Goal: Task Accomplishment & Management: Manage account settings

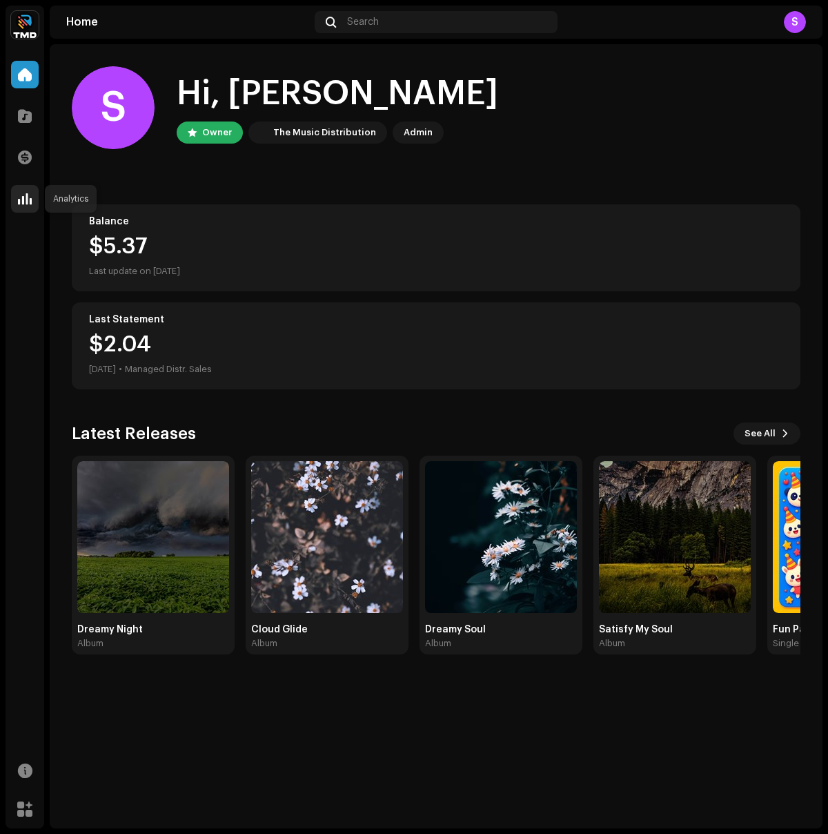
click at [21, 197] on span at bounding box center [25, 198] width 14 height 11
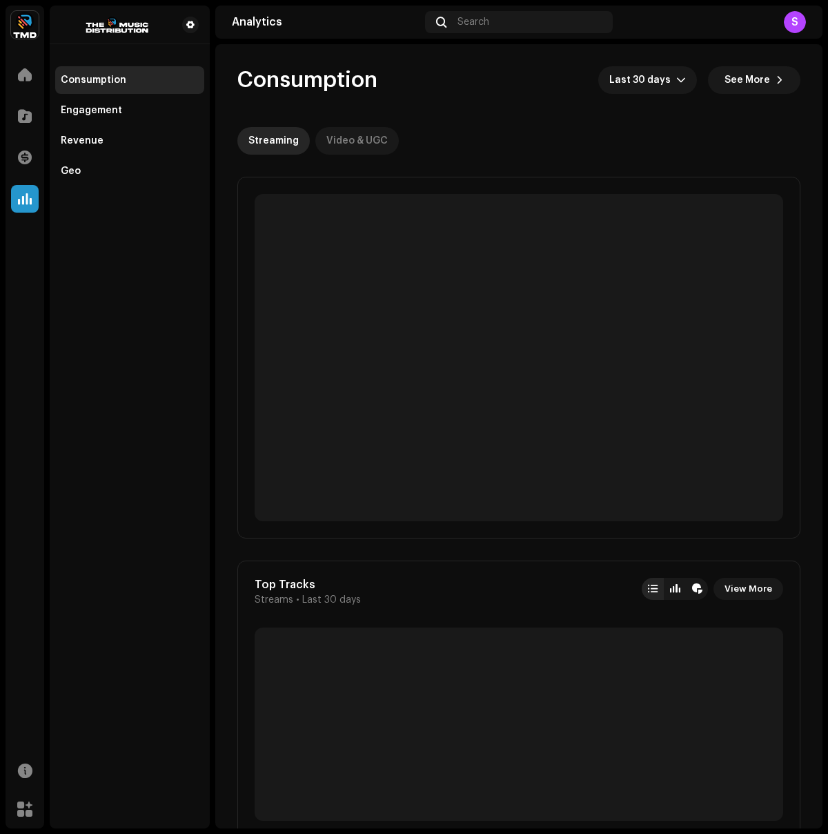
click at [352, 139] on div "Video & UGC" at bounding box center [356, 141] width 61 height 28
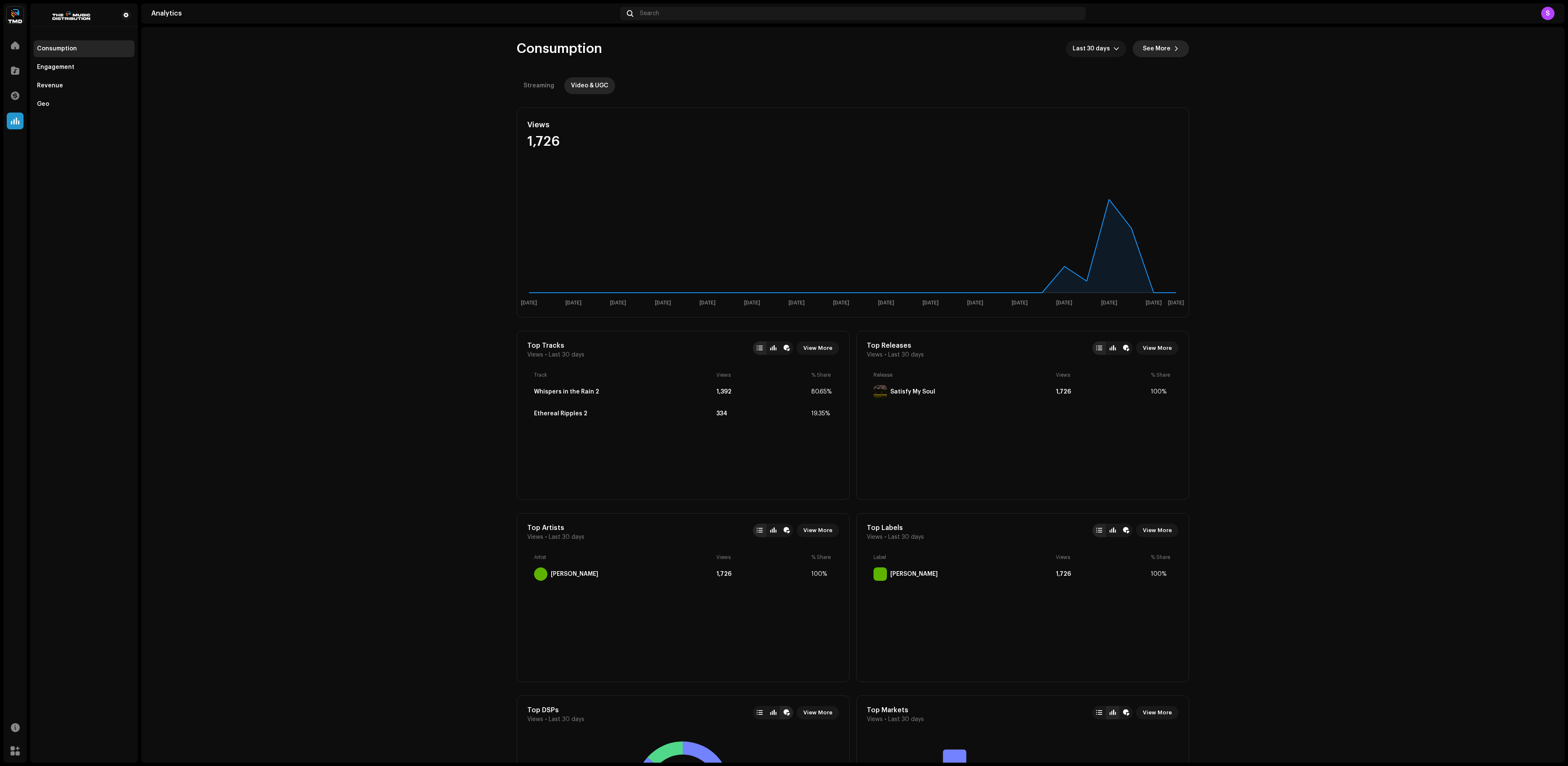
click at [504, 51] on button "See More" at bounding box center [1161, 49] width 56 height 17
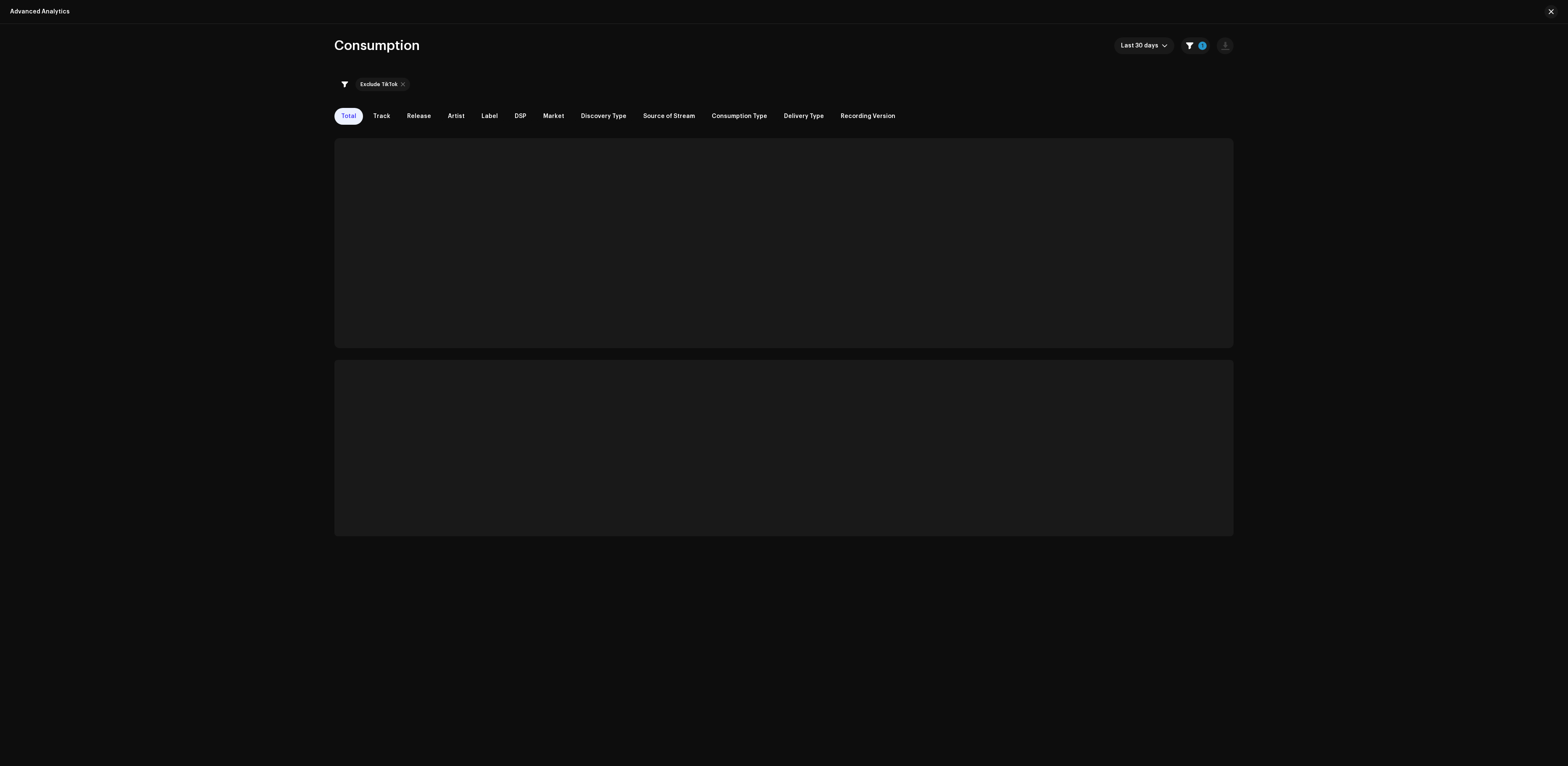
checkbox input "true"
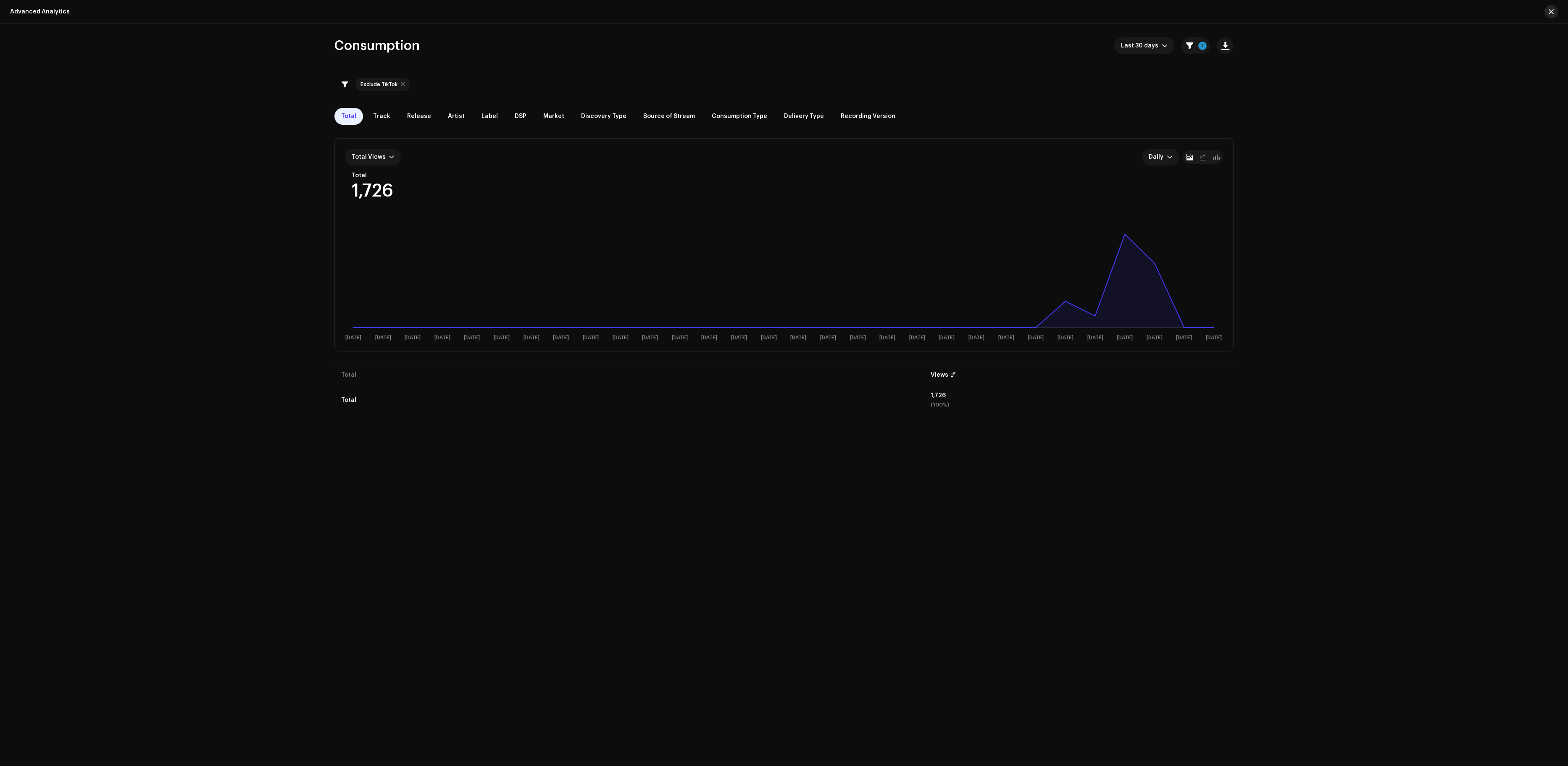
click at [504, 14] on span "button" at bounding box center [1551, 12] width 5 height 7
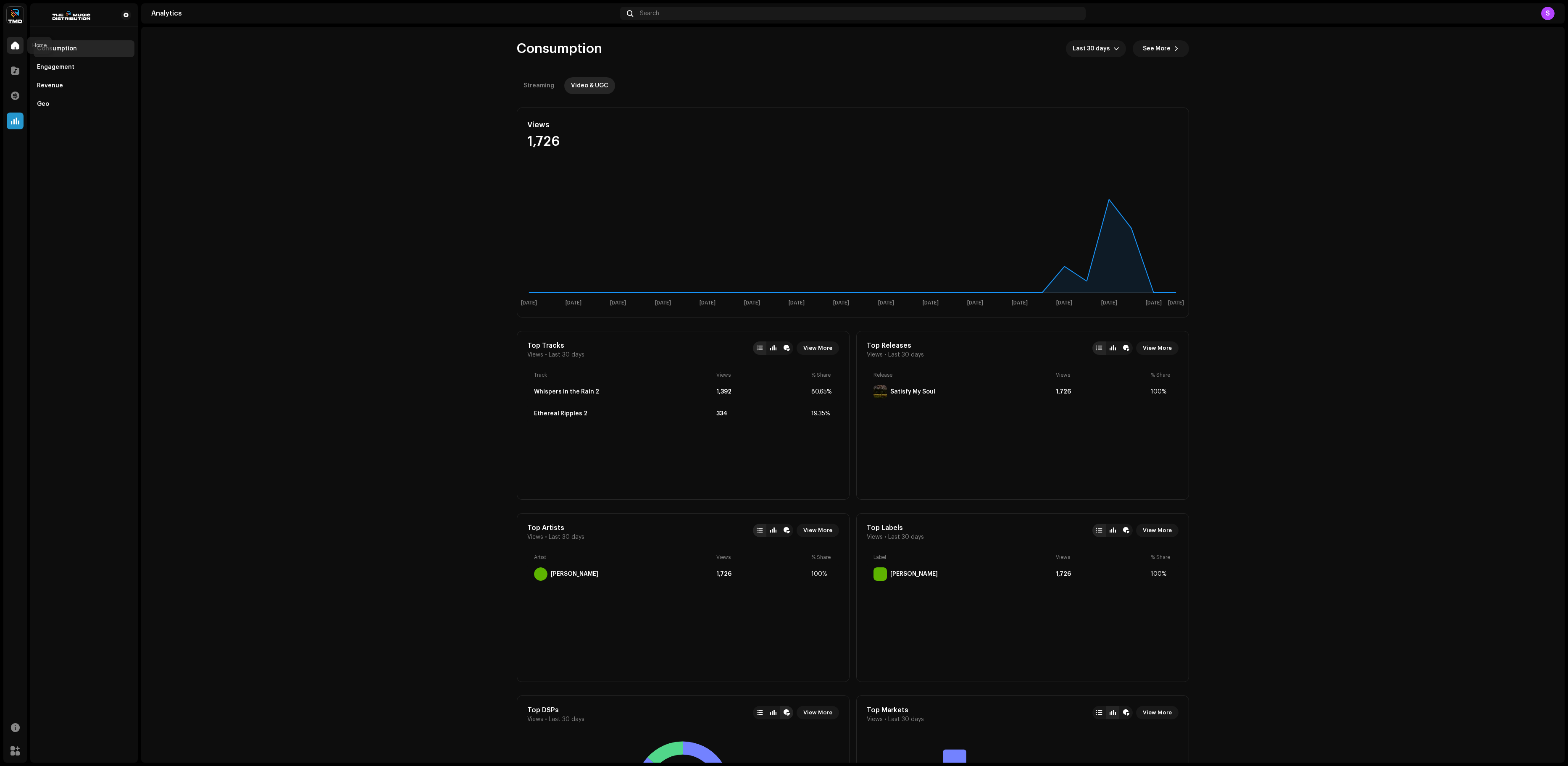
click at [18, 42] on span at bounding box center [15, 45] width 9 height 7
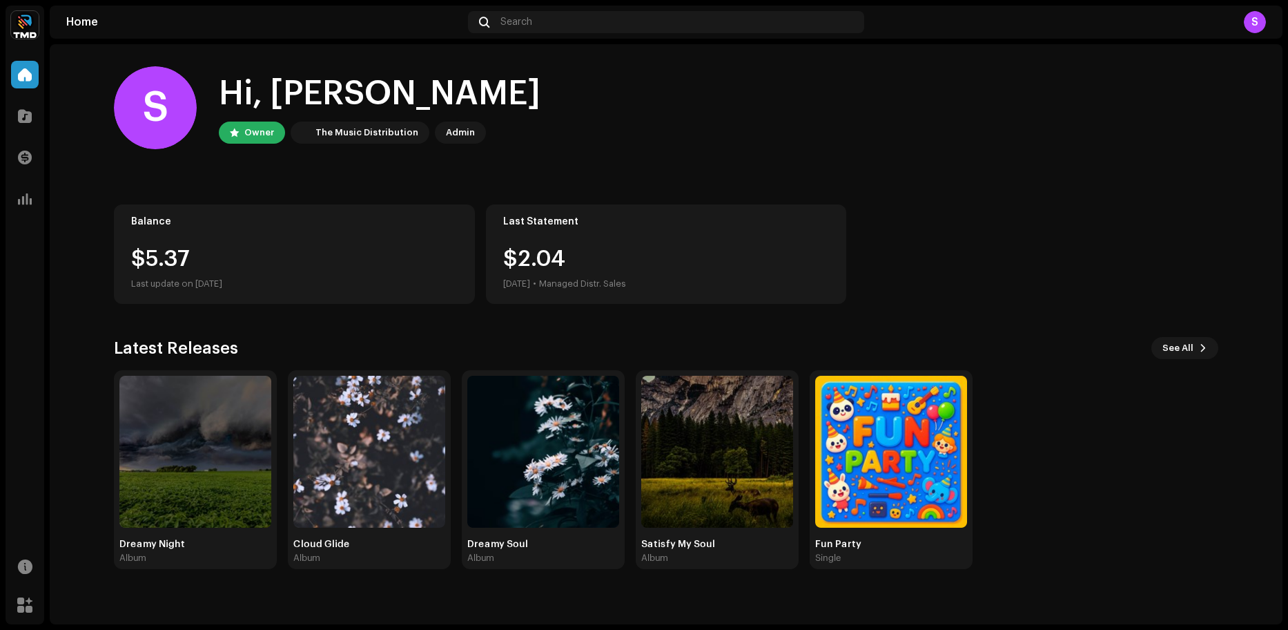
click at [828, 228] on div "Balance $5.37 Last update on [DATE] Last Statement $2.[DATE] • Managed Distr. S…" at bounding box center [666, 253] width 1104 height 99
click at [828, 469] on img at bounding box center [891, 451] width 152 height 152
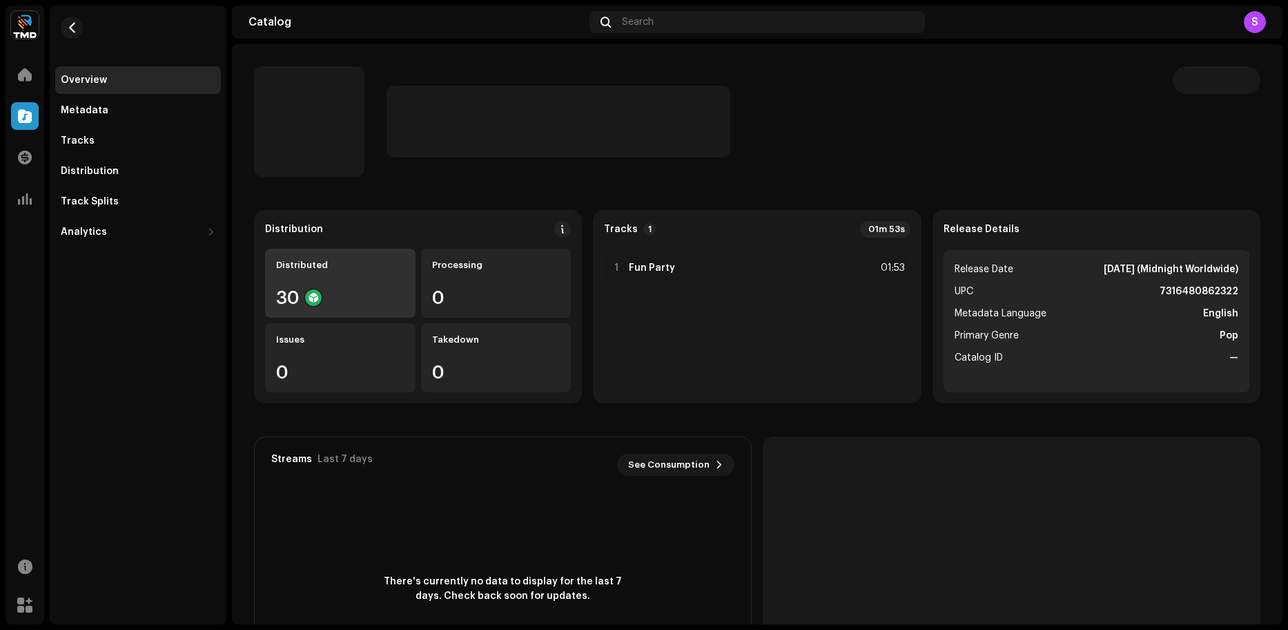
click at [291, 288] on div "Distributed 30" at bounding box center [340, 282] width 150 height 69
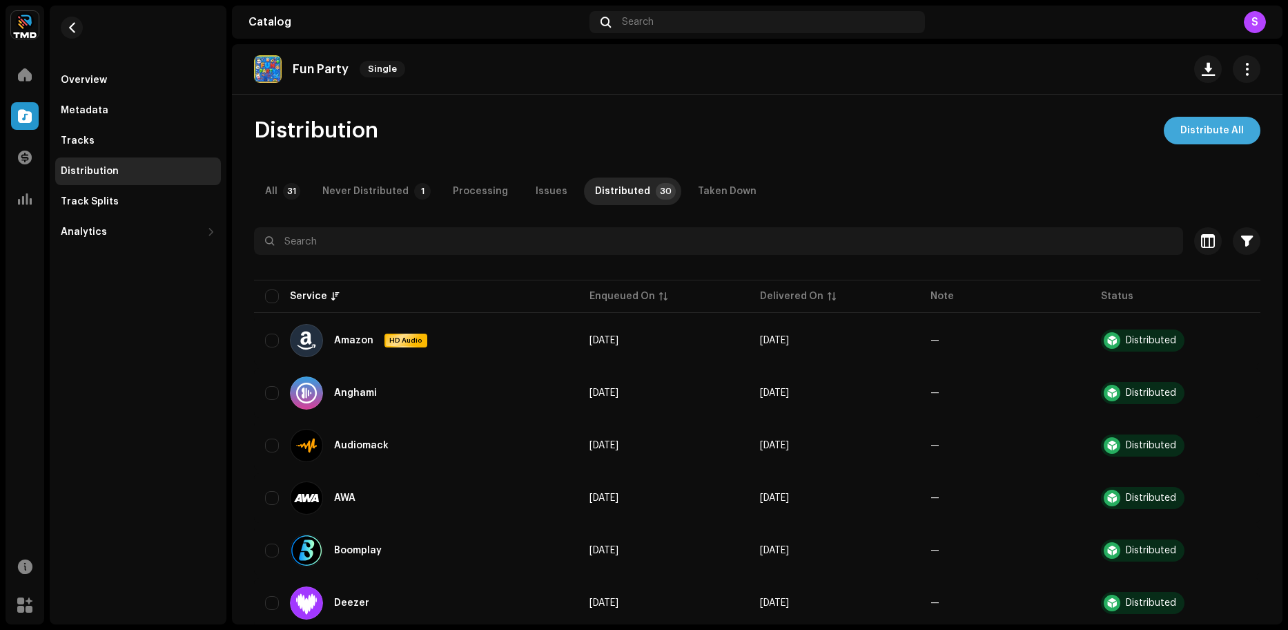
click at [828, 135] on span "Distribute All" at bounding box center [1212, 131] width 64 height 28
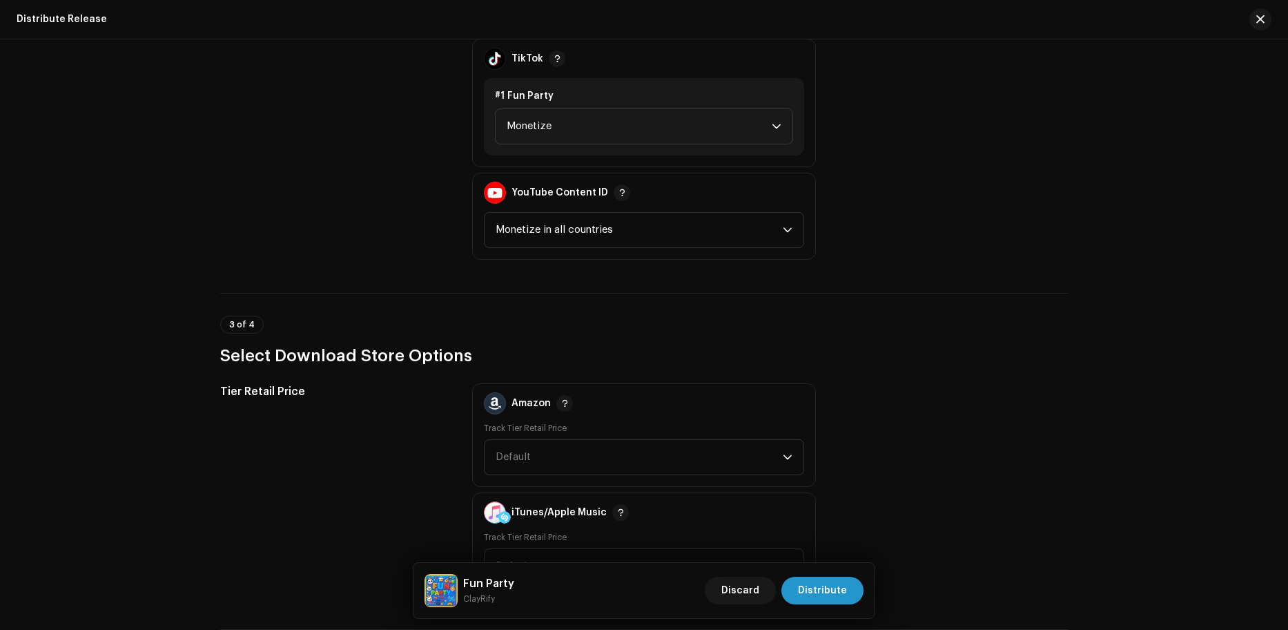
scroll to position [1933, 0]
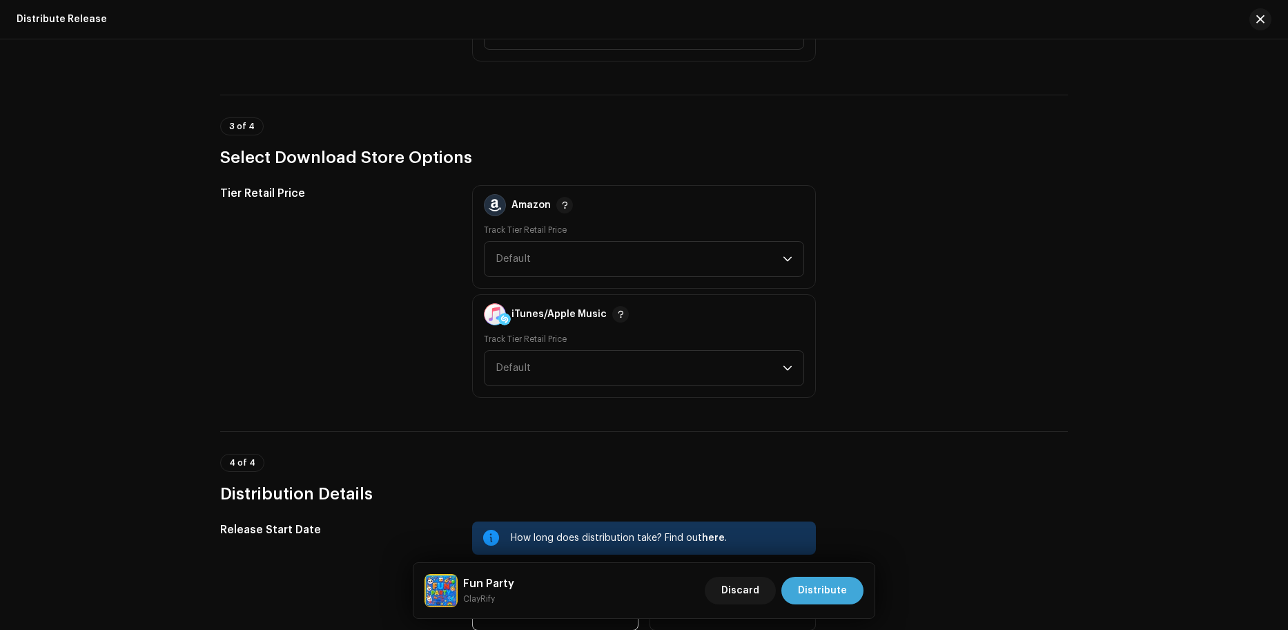
click at [828, 584] on button "Distribute" at bounding box center [822, 590] width 82 height 28
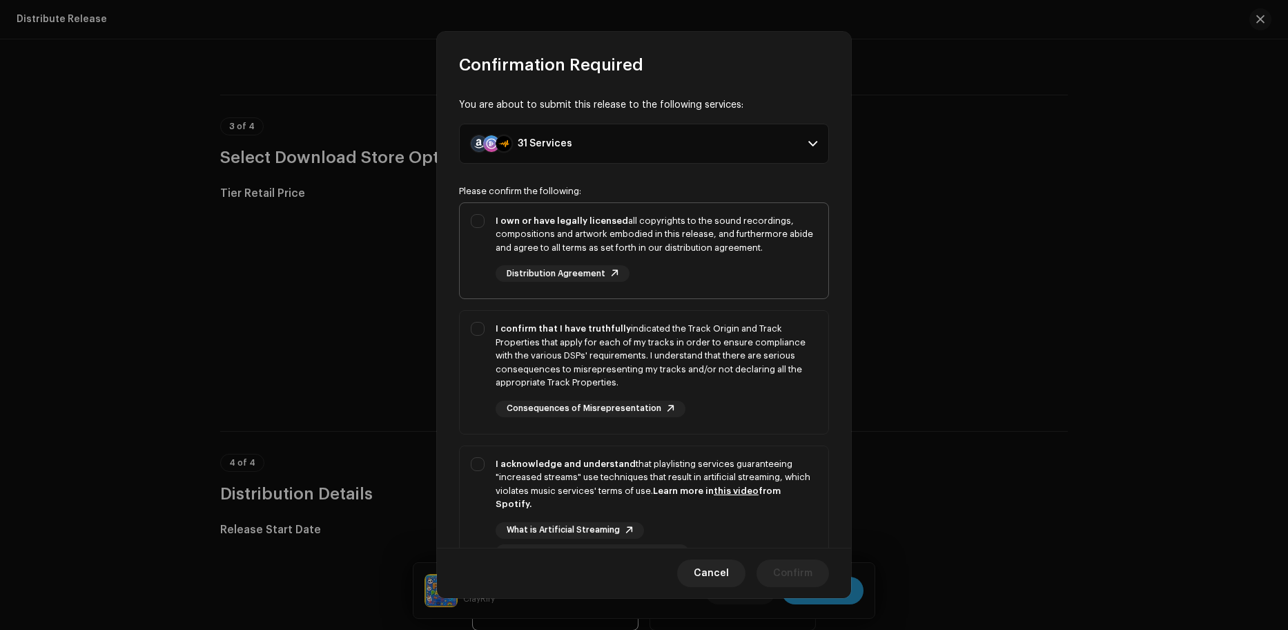
click at [483, 256] on div "I own or have legally licensed all copyrights to the sound recordings, composit…" at bounding box center [644, 248] width 369 height 90
checkbox input "true"
drag, startPoint x: 469, startPoint y: 344, endPoint x: 478, endPoint y: 443, distance: 99.1
click at [467, 346] on div "I confirm that I have truthfully indicated the Track Origin and Track Propertie…" at bounding box center [644, 369] width 369 height 117
checkbox input "true"
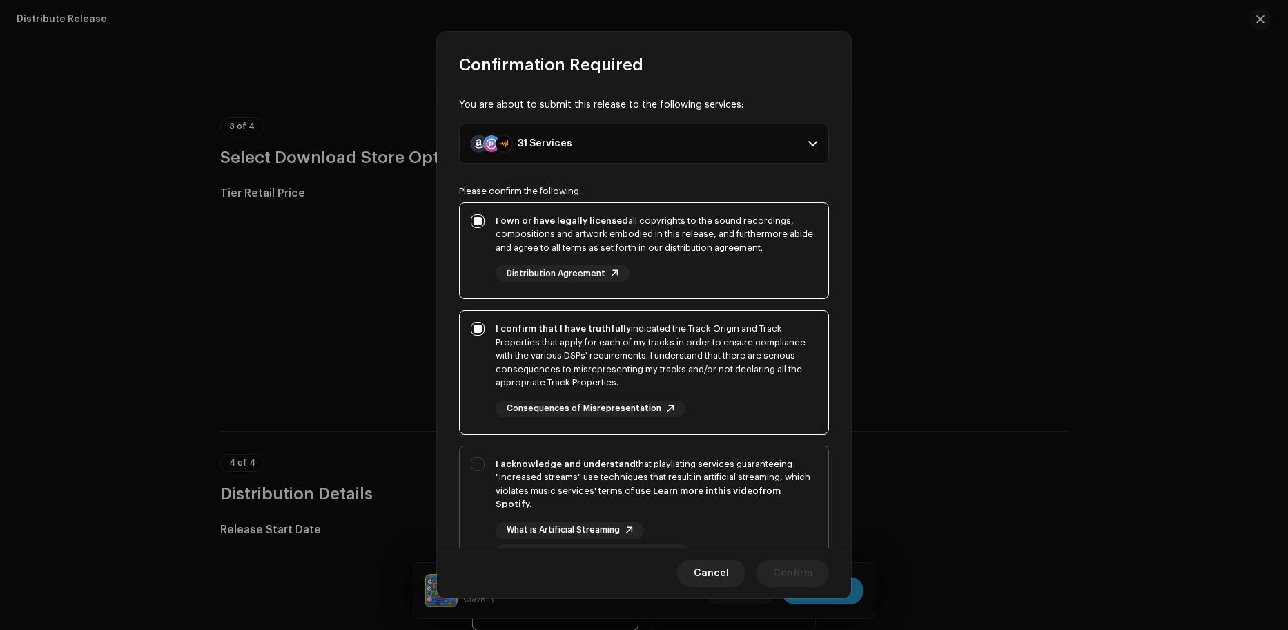
click at [476, 453] on div "I acknowledge and understand that playlisting services guaranteeing "increased …" at bounding box center [644, 509] width 369 height 126
checkbox input "true"
click at [741, 576] on button "Cancel" at bounding box center [711, 573] width 68 height 28
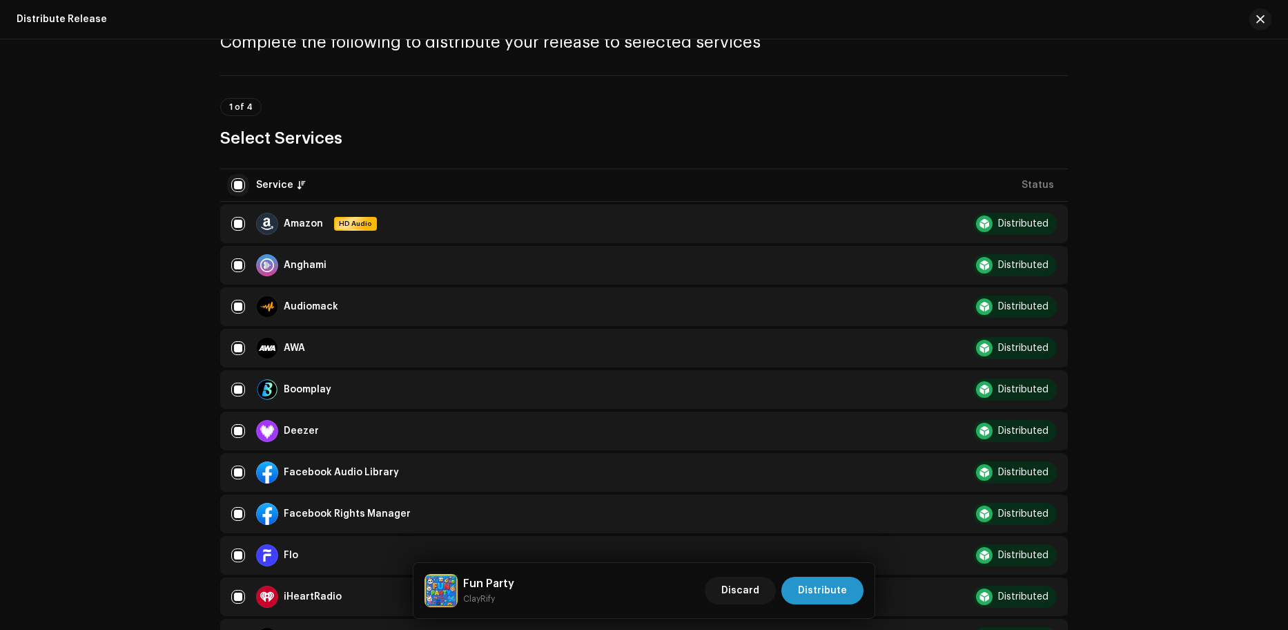
click at [240, 186] on input "checkbox" at bounding box center [238, 185] width 14 height 14
checkbox input "false"
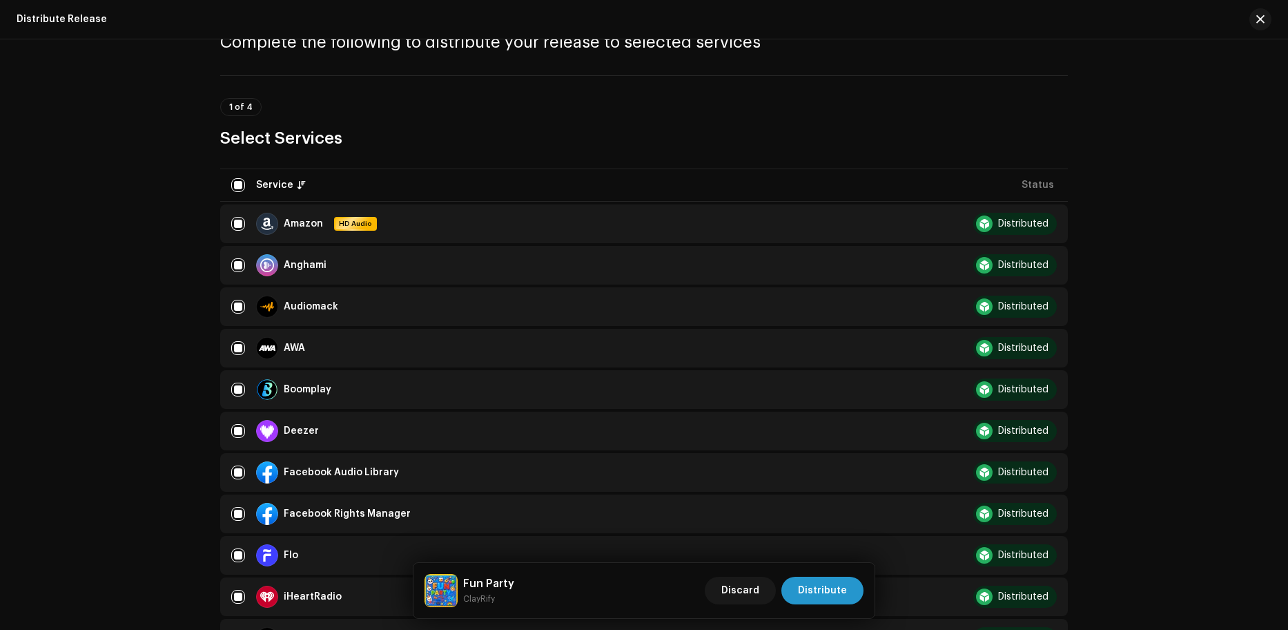
checkbox input "false"
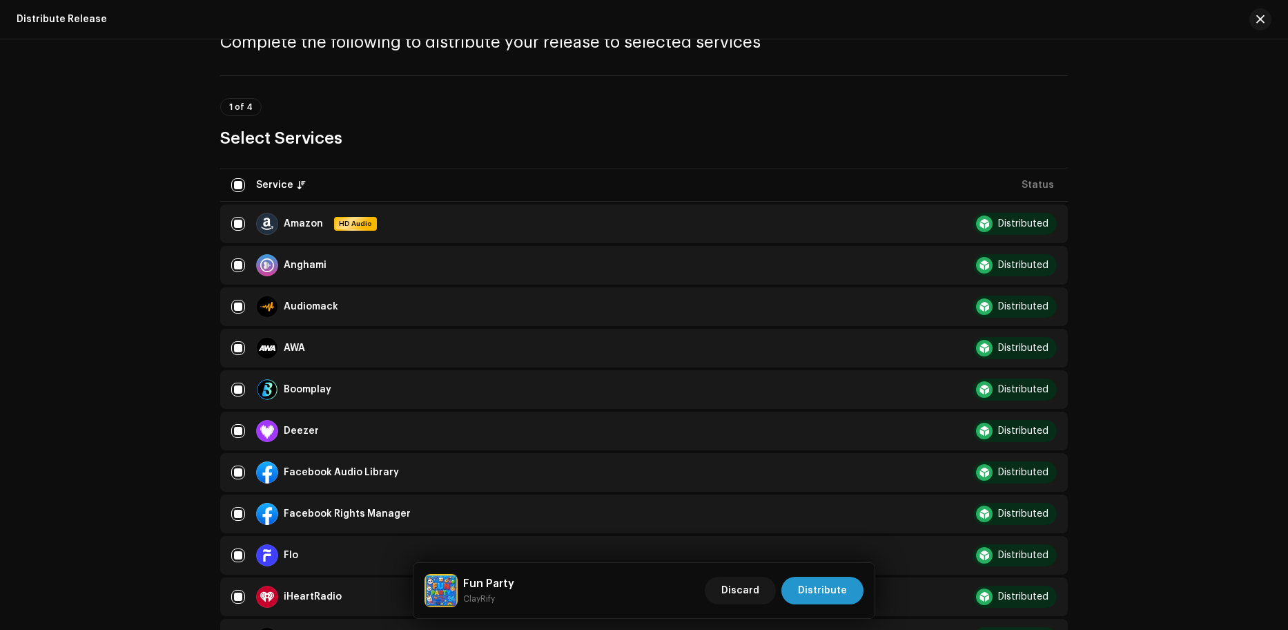
checkbox input "false"
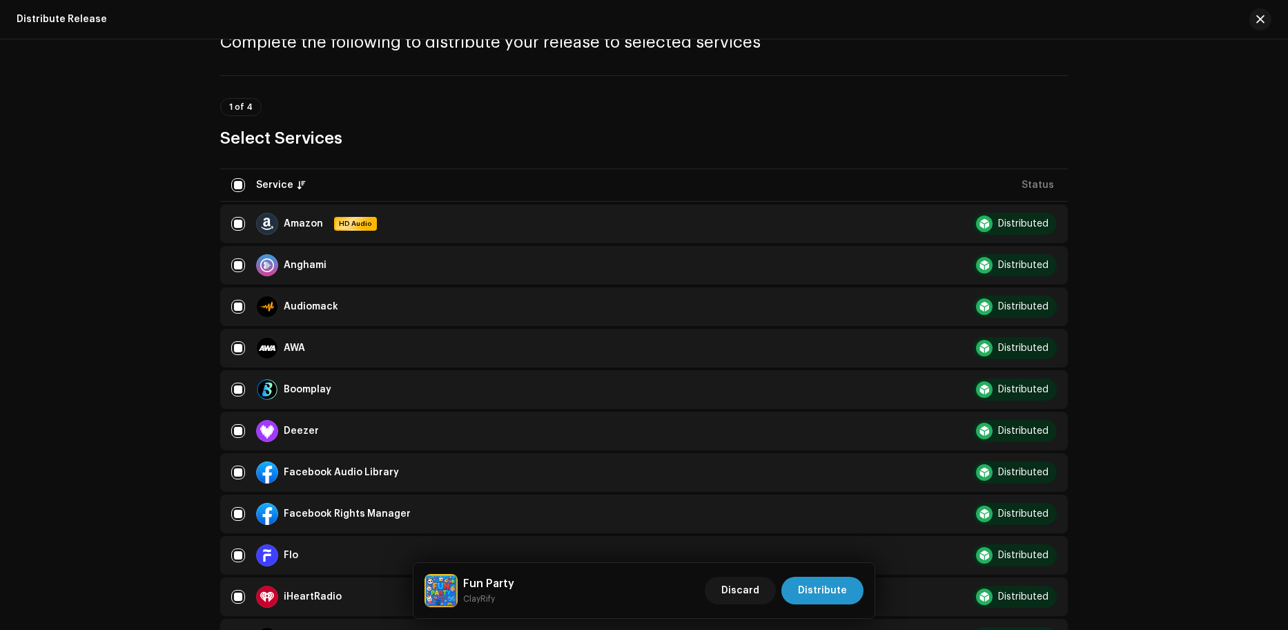
checkbox input "false"
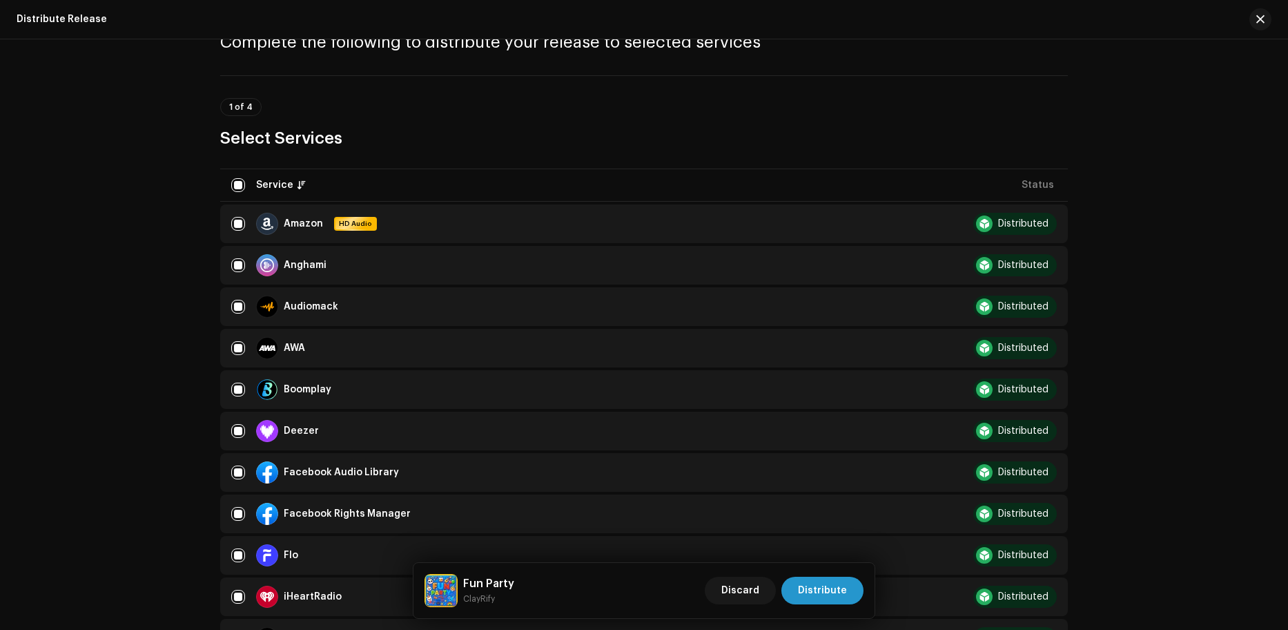
checkbox input "false"
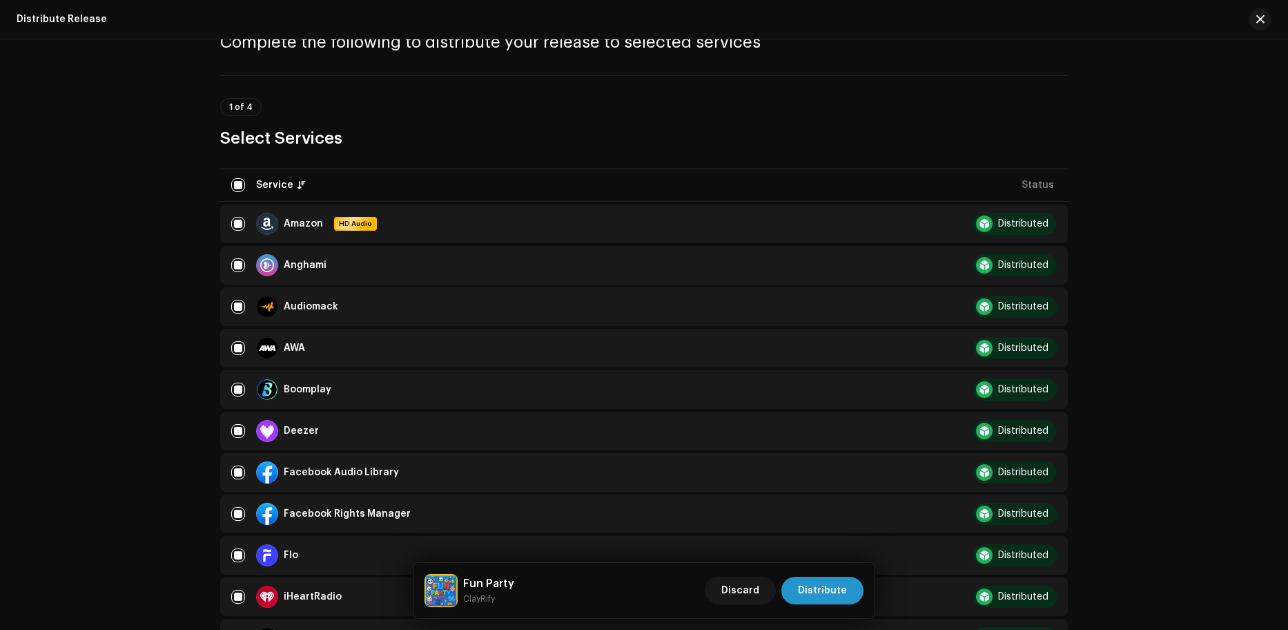
checkbox input "false"
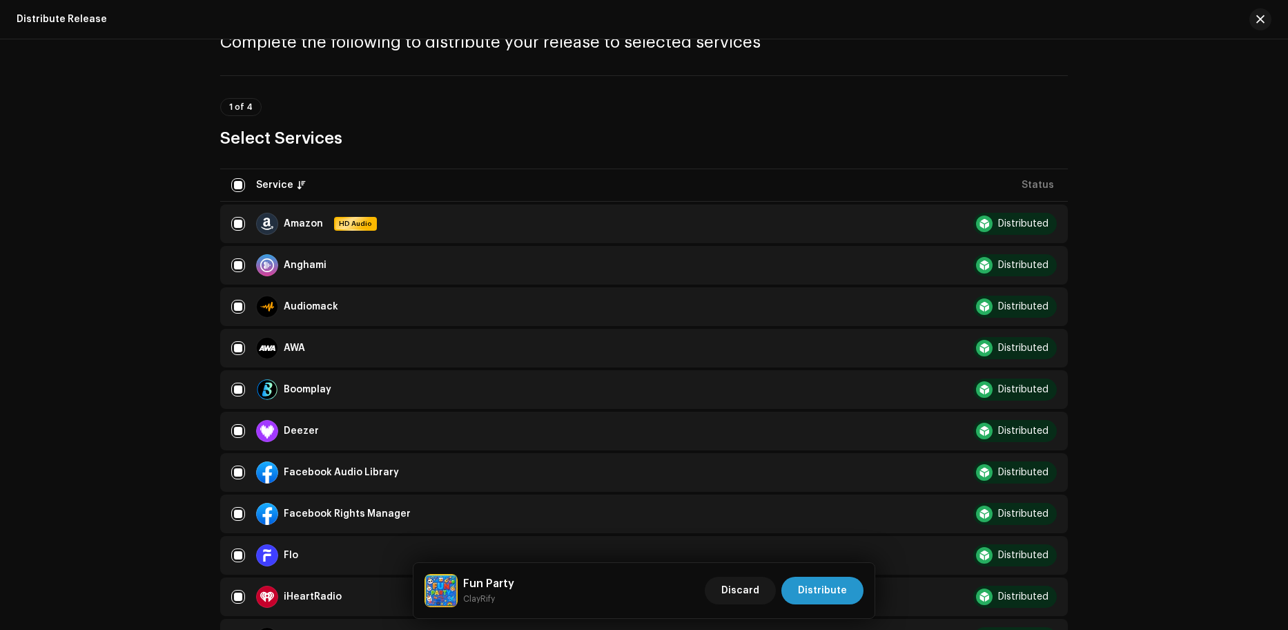
checkbox input "false"
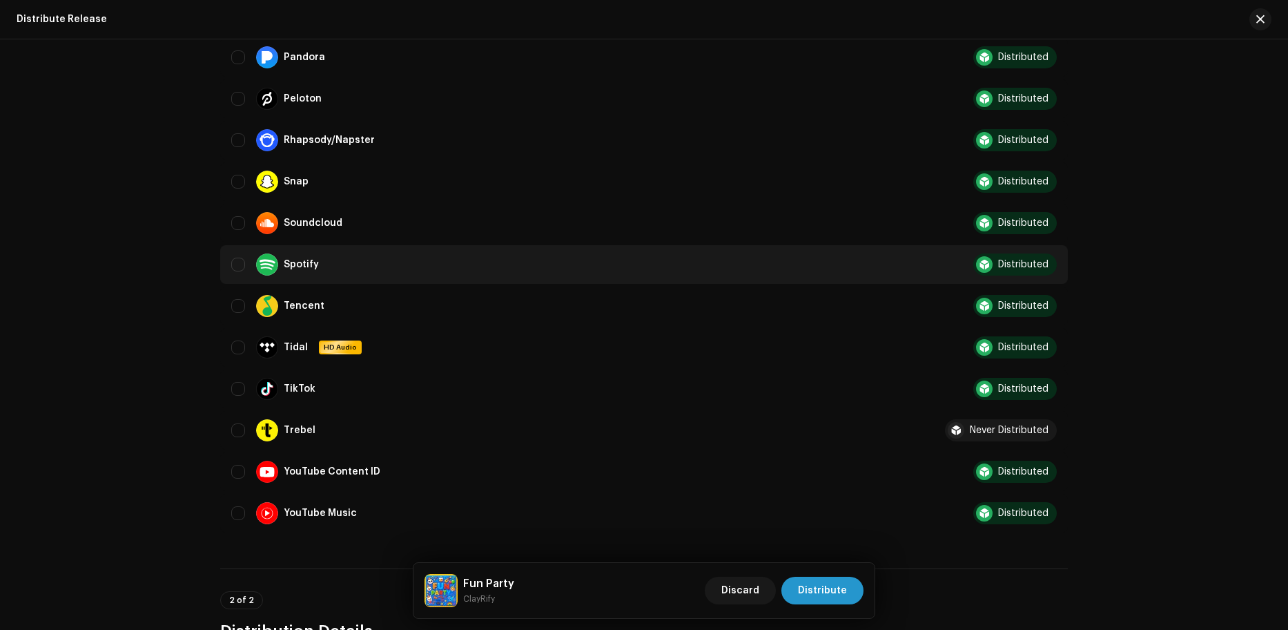
scroll to position [1035, 0]
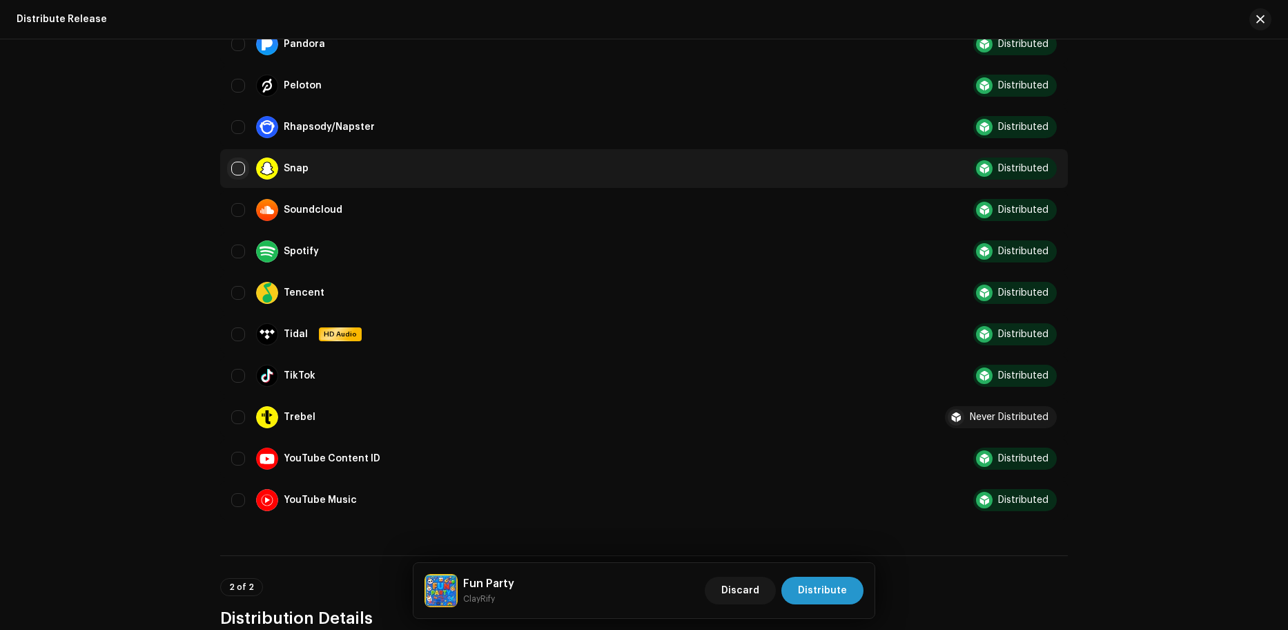
click at [237, 171] on input "Row Unselected" at bounding box center [238, 169] width 14 height 14
checkbox input "true"
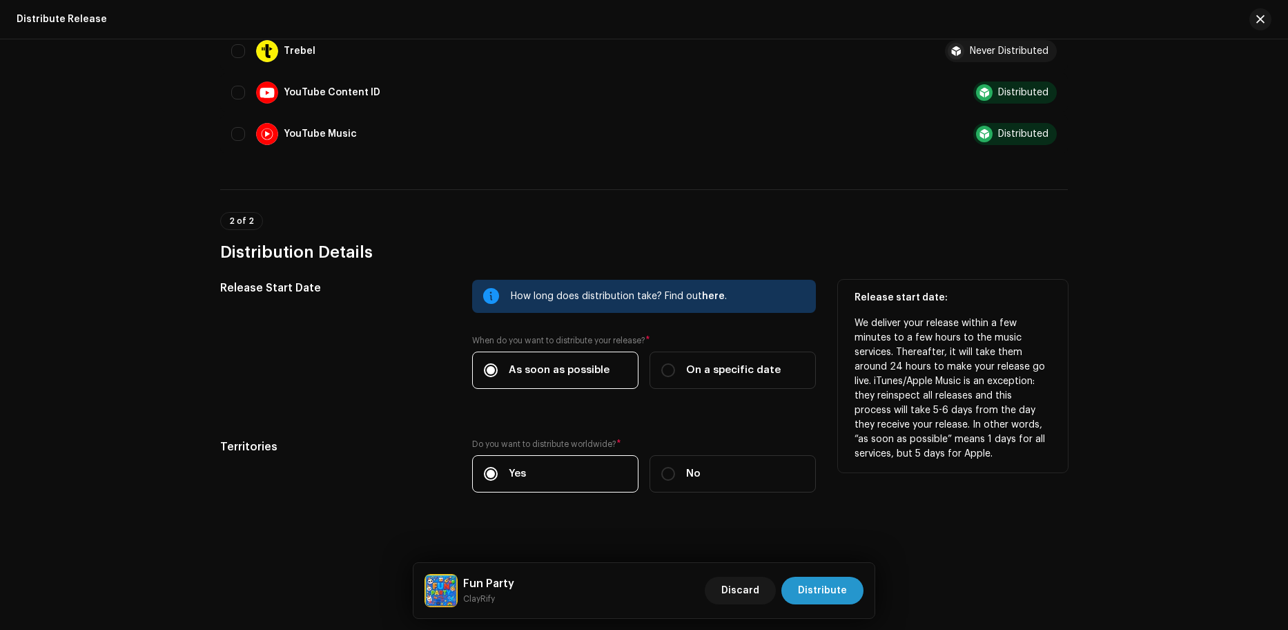
scroll to position [1413, 0]
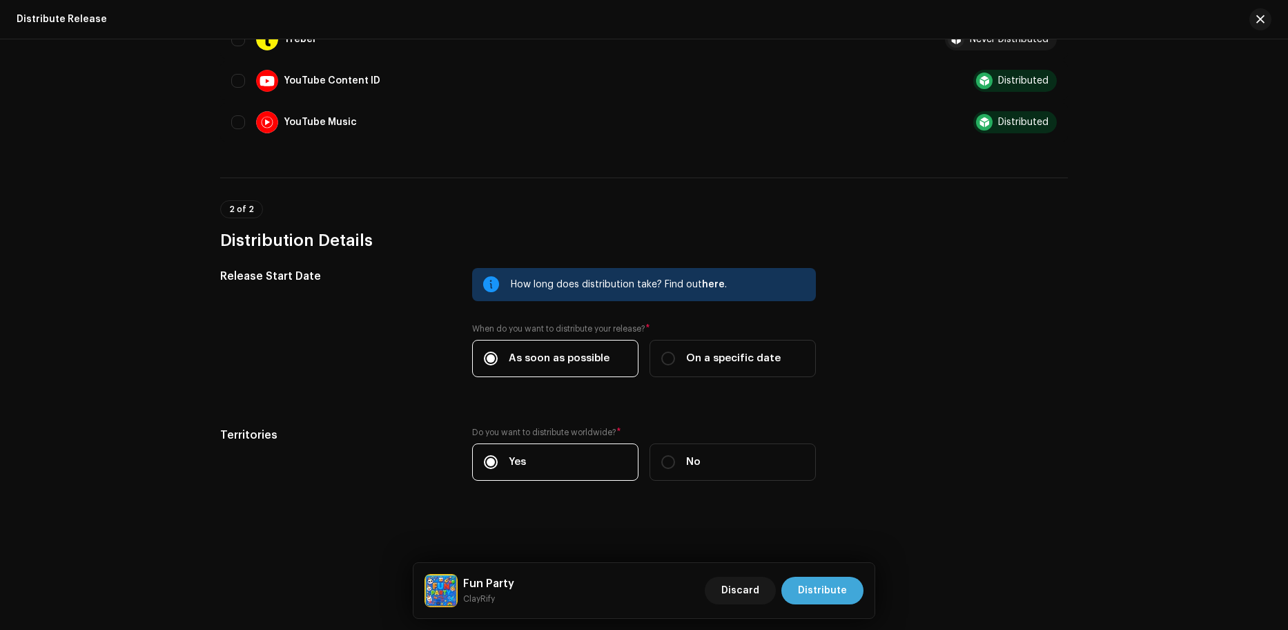
click at [813, 596] on span "Distribute" at bounding box center [822, 590] width 49 height 28
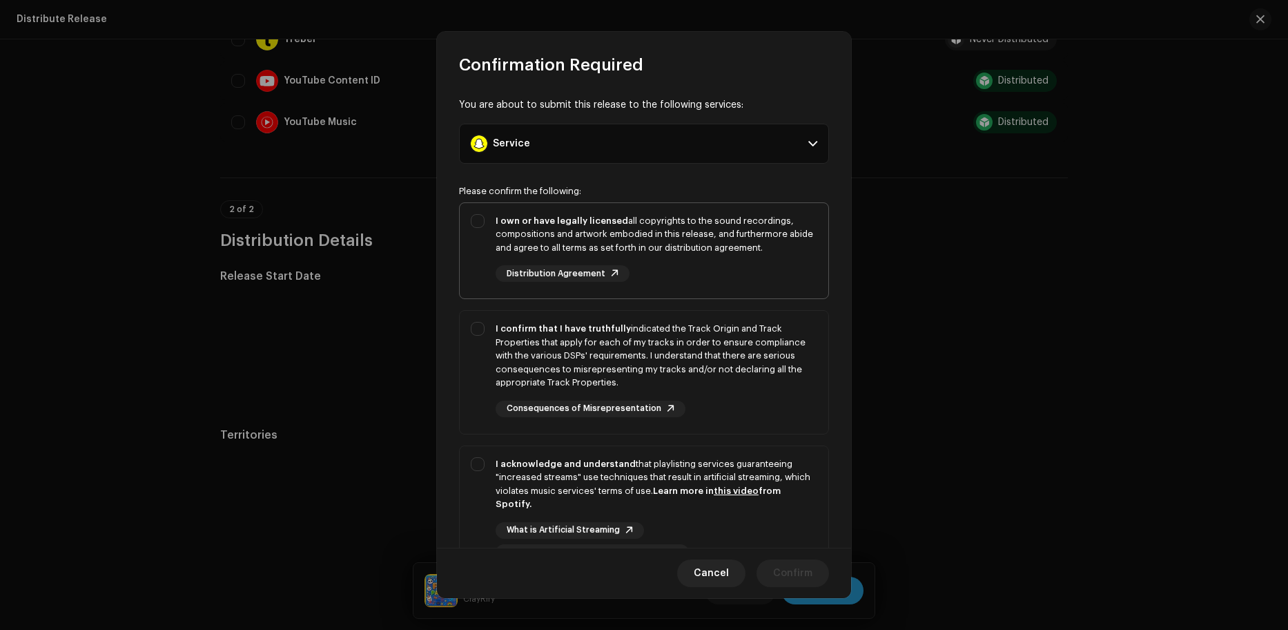
click at [474, 275] on div "I own or have legally licensed all copyrights to the sound recordings, composit…" at bounding box center [644, 248] width 369 height 90
checkbox input "true"
click at [476, 367] on div "I confirm that I have truthfully indicated the Track Origin and Track Propertie…" at bounding box center [644, 369] width 369 height 117
checkbox input "true"
click at [482, 496] on div "I acknowledge and understand that playlisting services guaranteeing "increased …" at bounding box center [644, 509] width 369 height 126
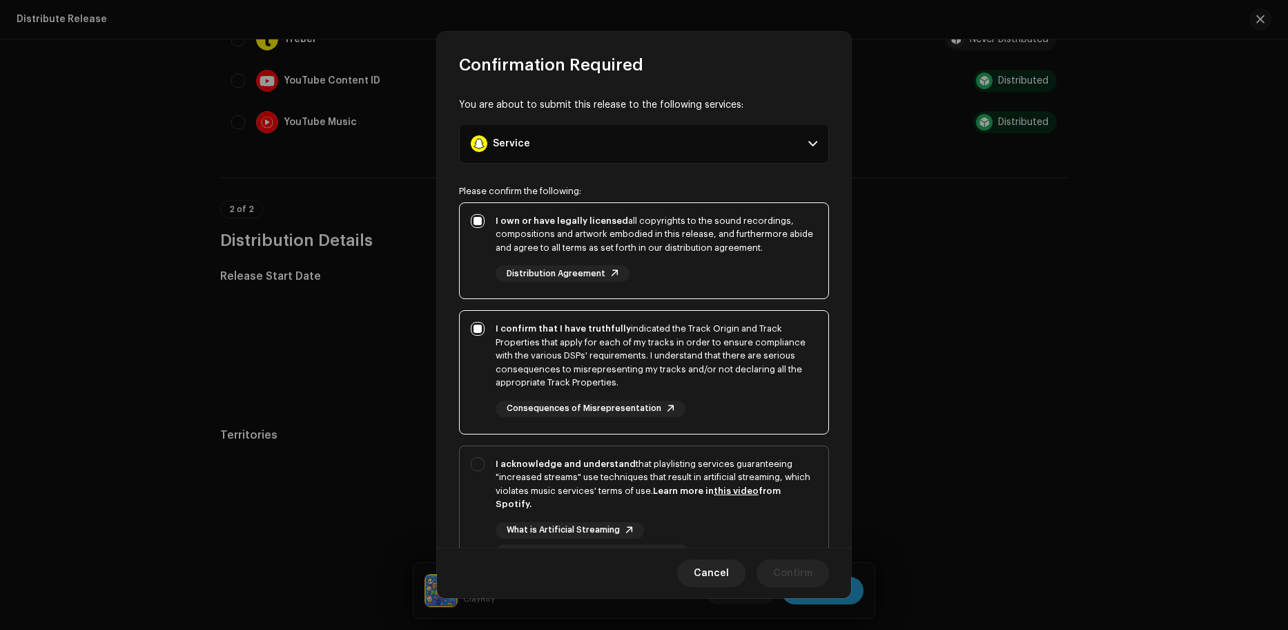
checkbox input "true"
click at [828, 582] on div "Cancel Confirm" at bounding box center [644, 572] width 414 height 50
click at [807, 573] on span "Confirm" at bounding box center [792, 573] width 39 height 28
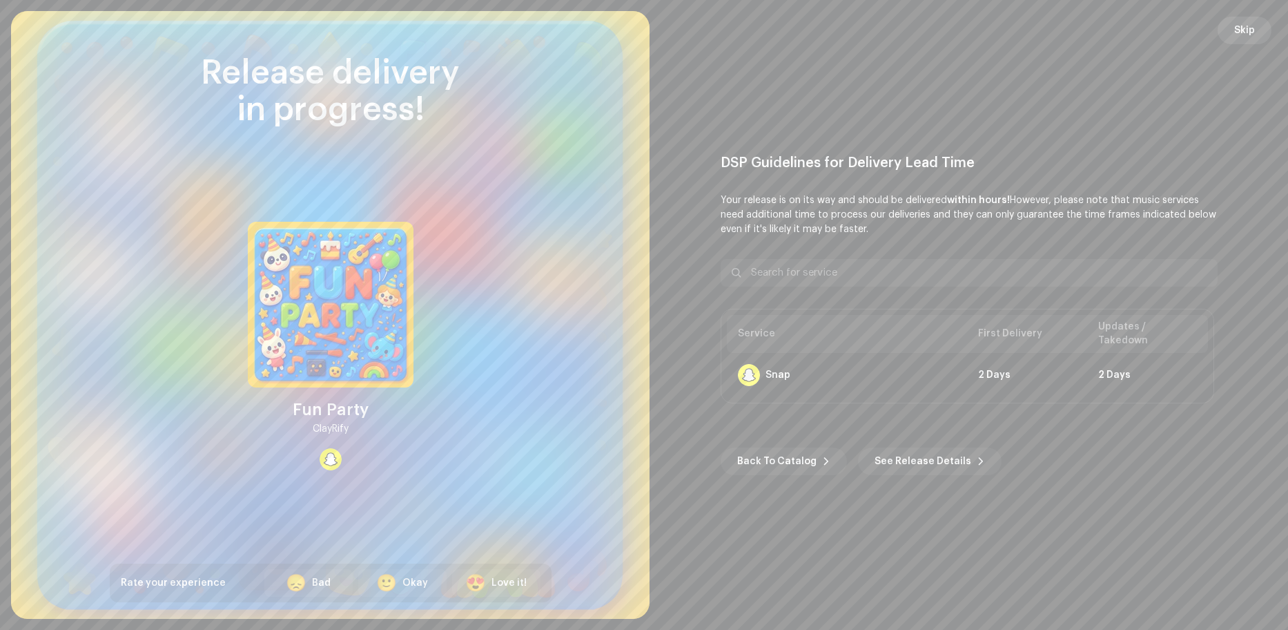
click at [828, 33] on span "Skip" at bounding box center [1244, 31] width 21 height 28
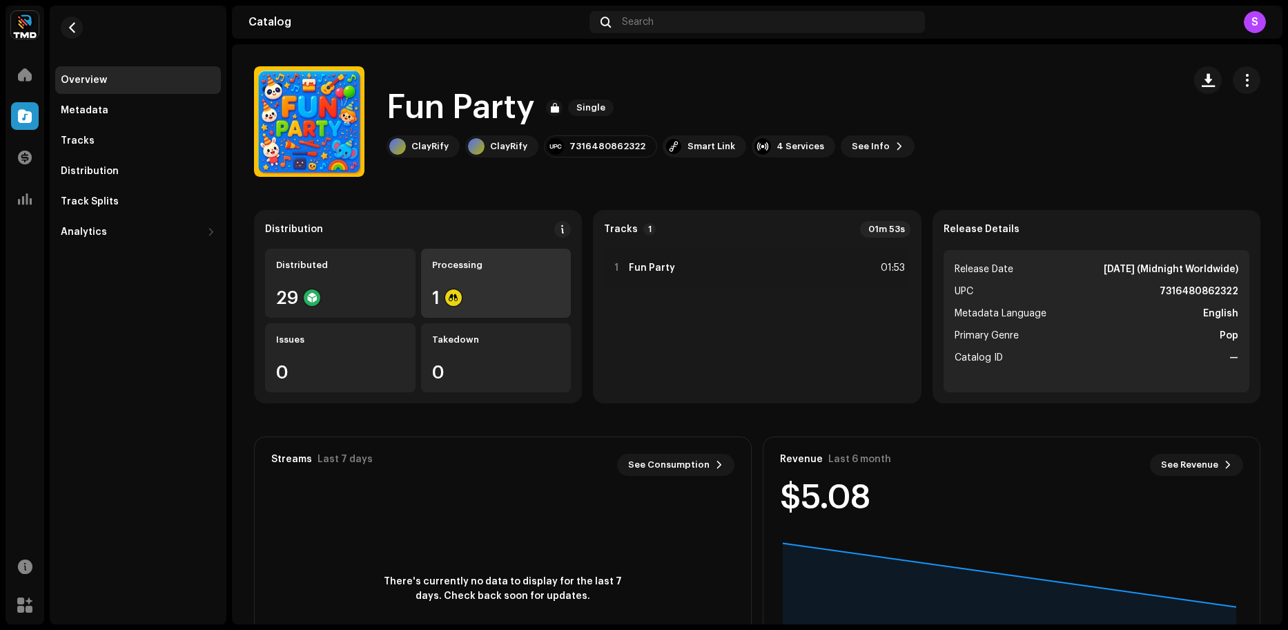
click at [442, 280] on div "Processing 1" at bounding box center [496, 282] width 150 height 69
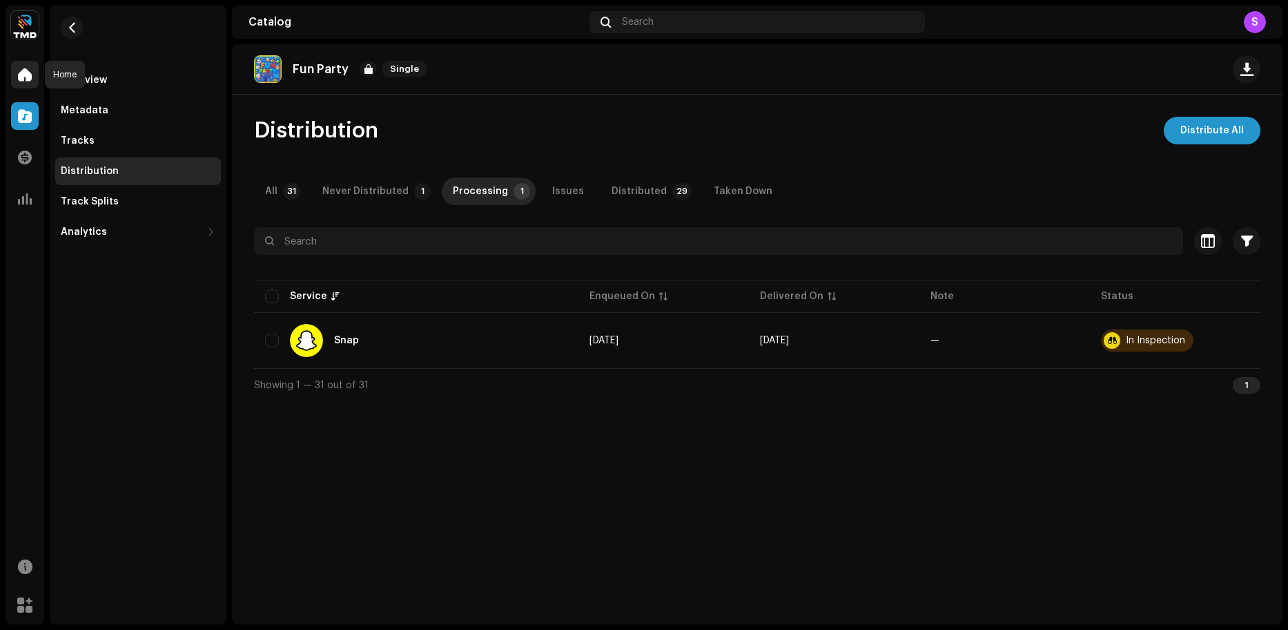
click at [21, 78] on span at bounding box center [25, 74] width 14 height 11
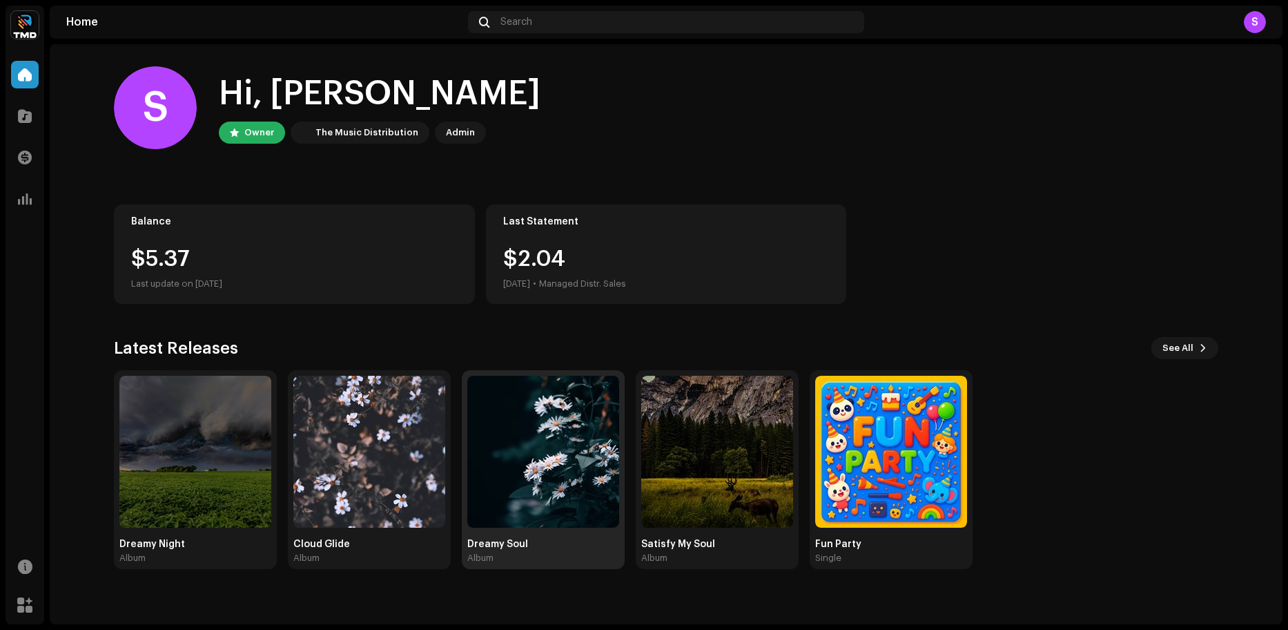
click at [516, 452] on img at bounding box center [543, 451] width 152 height 152
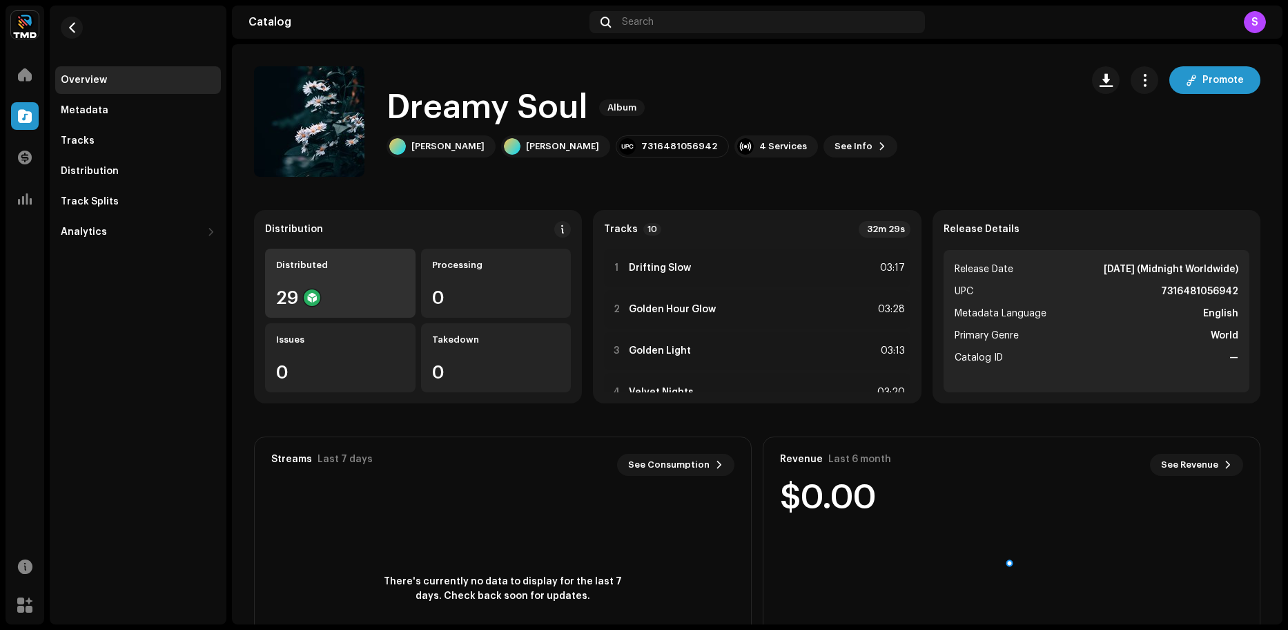
click at [273, 264] on div "Distributed 29" at bounding box center [340, 282] width 150 height 69
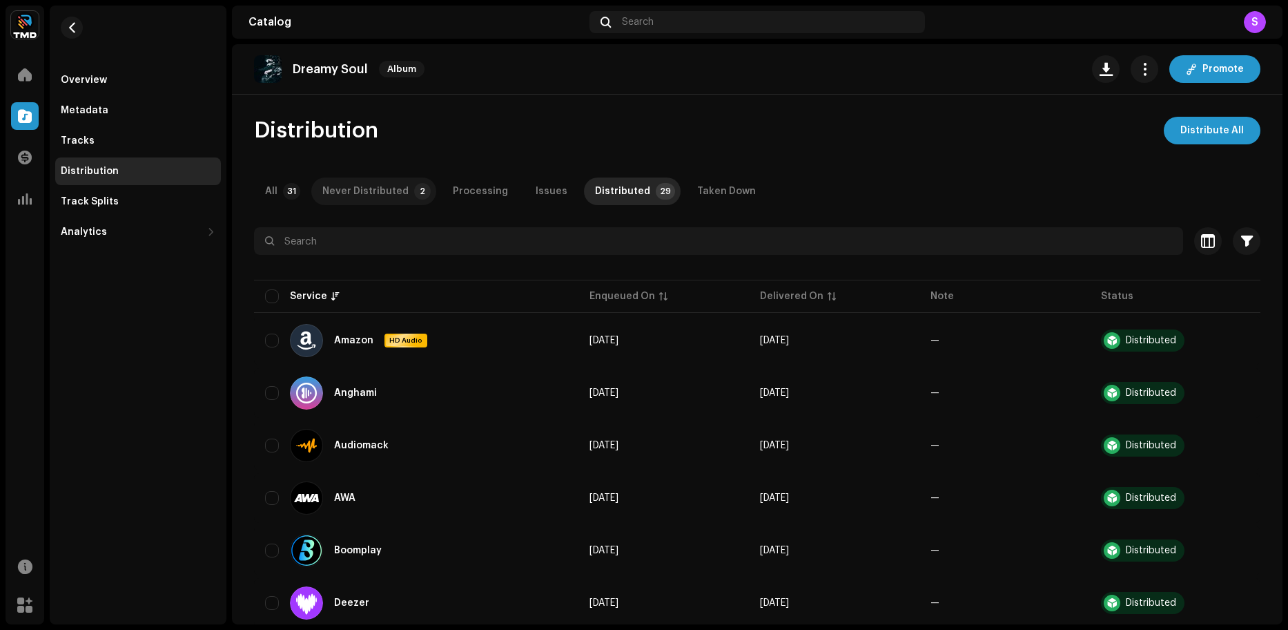
click at [373, 194] on div "Never Distributed" at bounding box center [365, 191] width 86 height 28
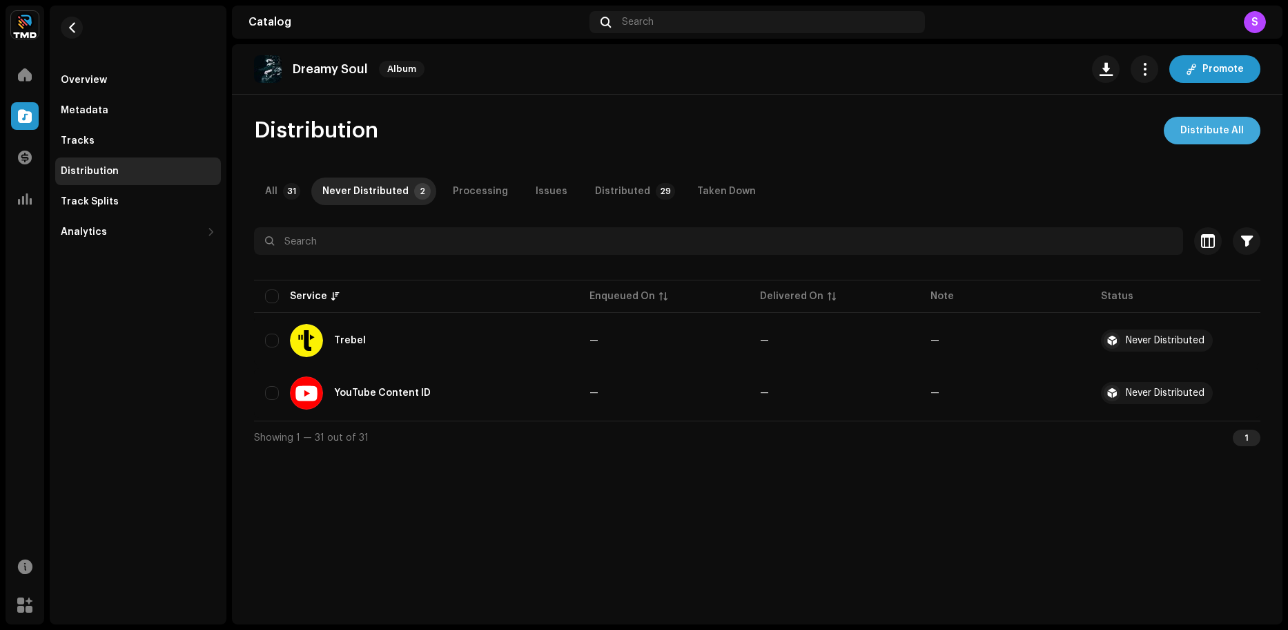
click at [828, 133] on button "Distribute All" at bounding box center [1212, 131] width 97 height 28
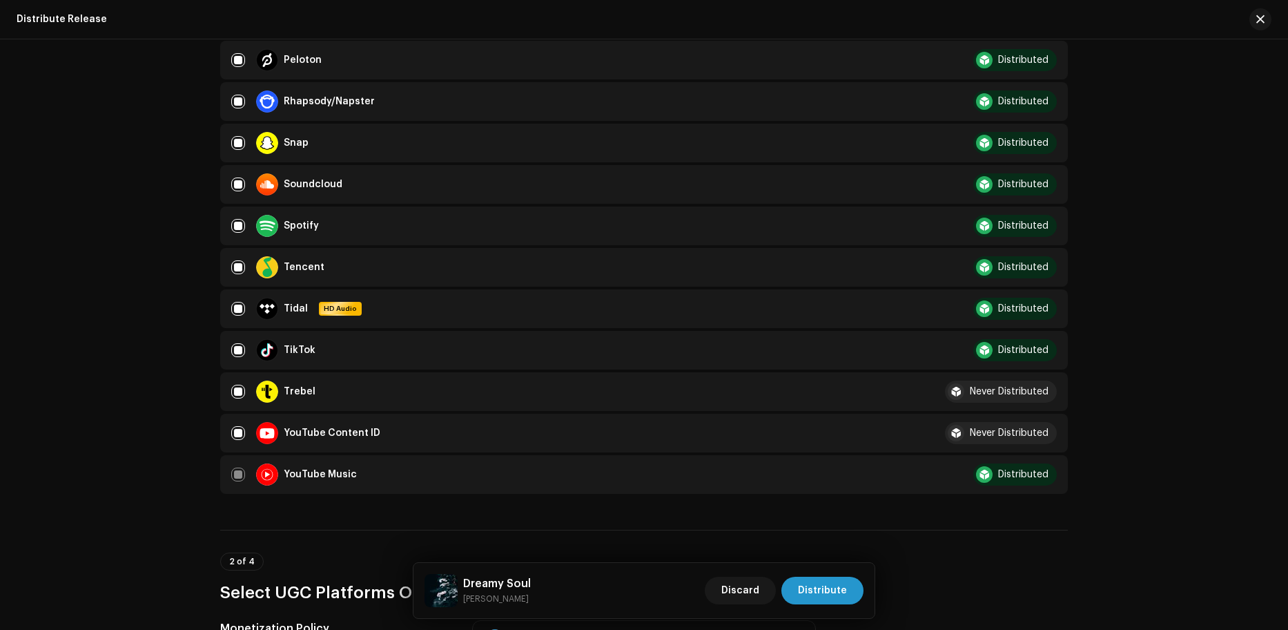
scroll to position [1380, 0]
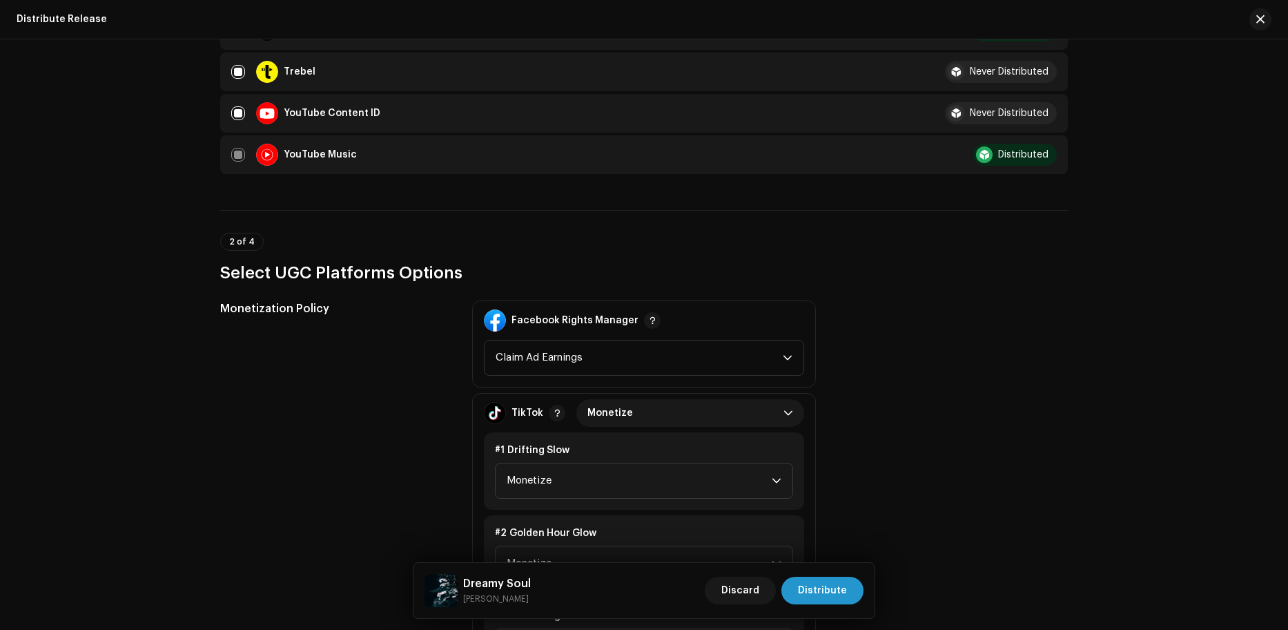
click at [750, 608] on div "Dreamy Soul [PERSON_NAME] Discard Distribute" at bounding box center [643, 590] width 461 height 55
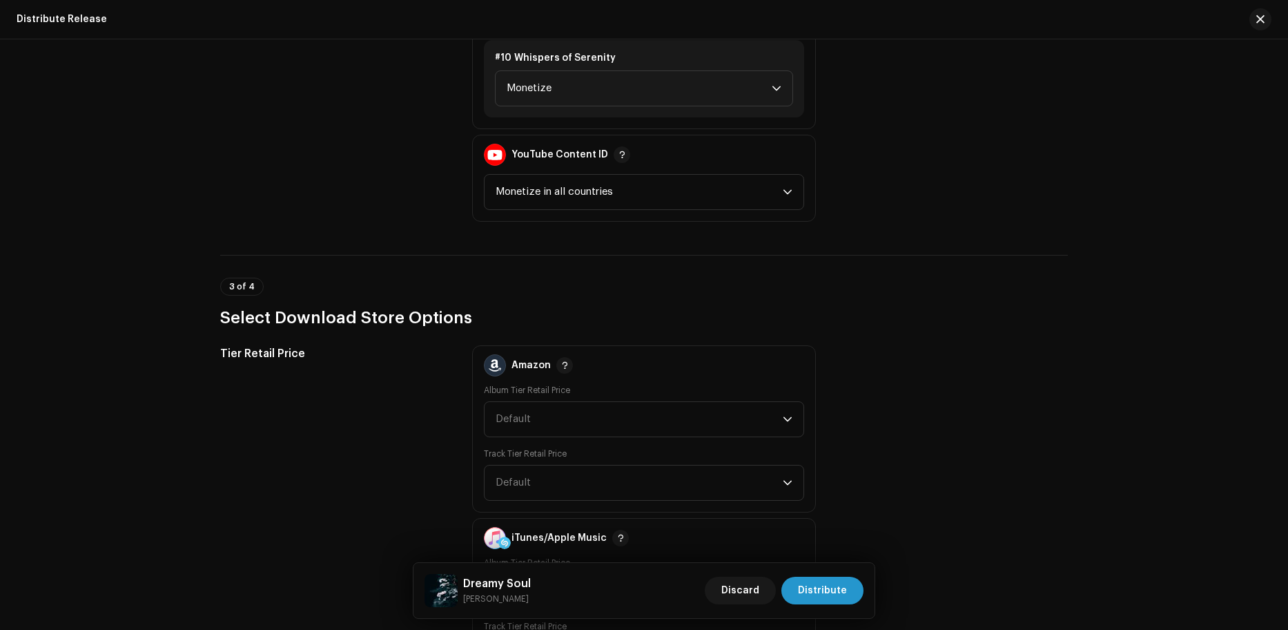
scroll to position [2830, 0]
